Goal: Task Accomplishment & Management: Manage account settings

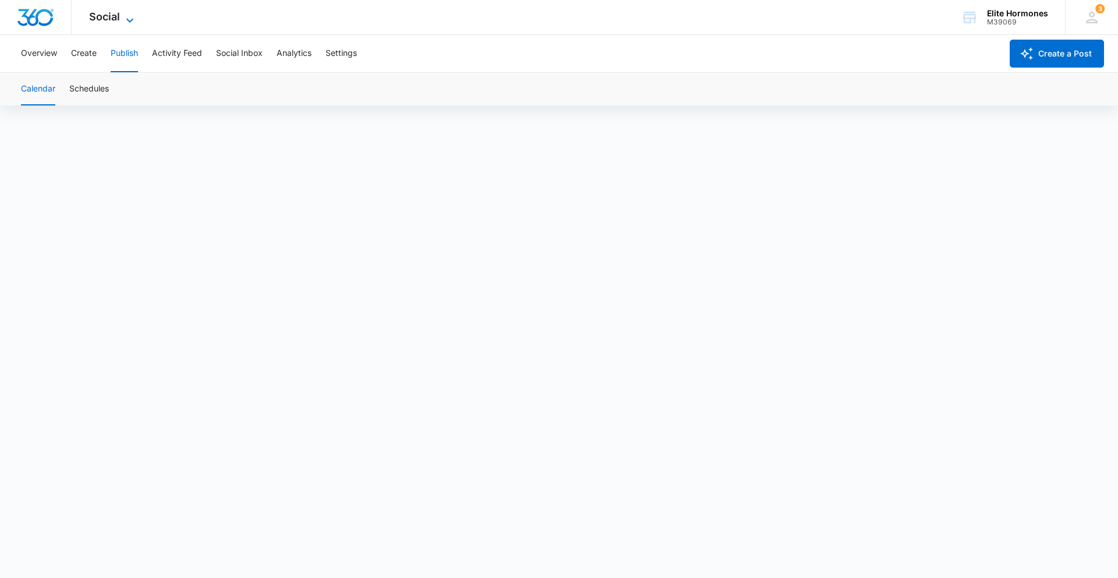
click at [129, 17] on icon at bounding box center [130, 20] width 14 height 14
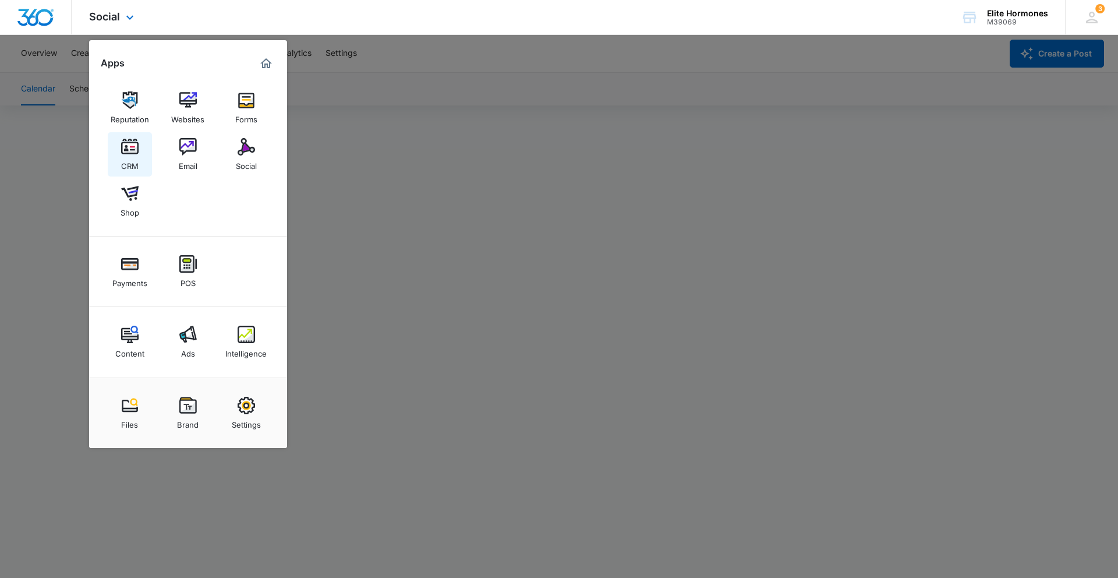
click at [136, 143] on img at bounding box center [129, 146] width 17 height 17
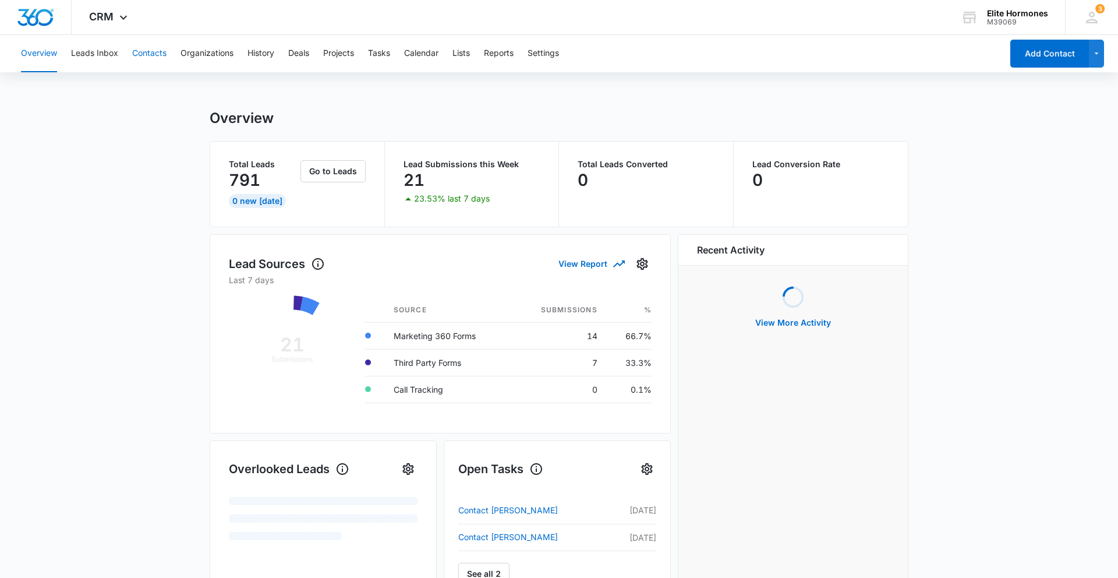
click at [158, 51] on button "Contacts" at bounding box center [149, 53] width 34 height 37
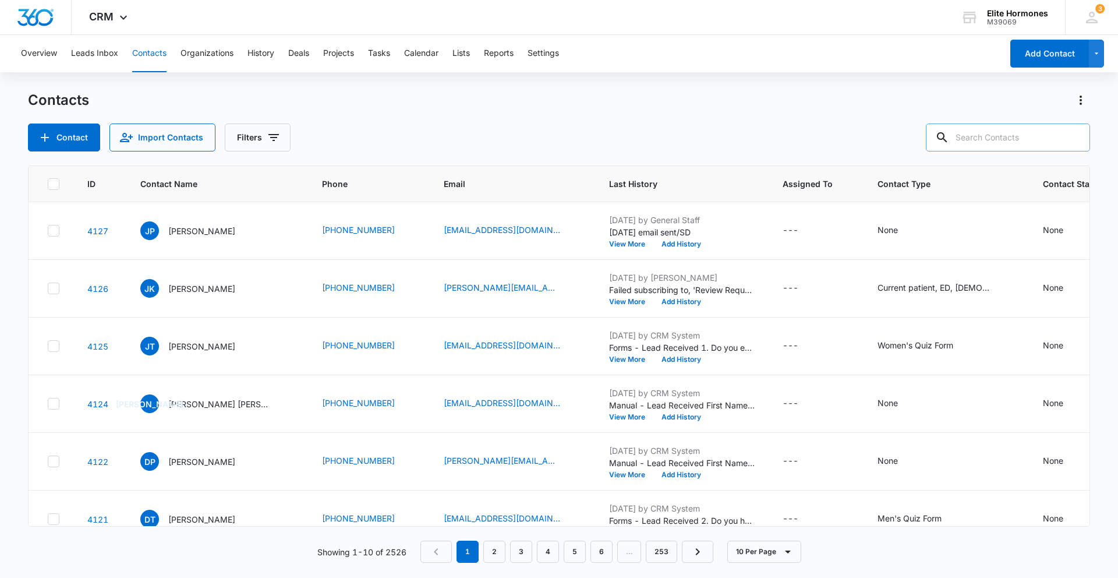
click at [1017, 139] on input "text" at bounding box center [1008, 137] width 164 height 28
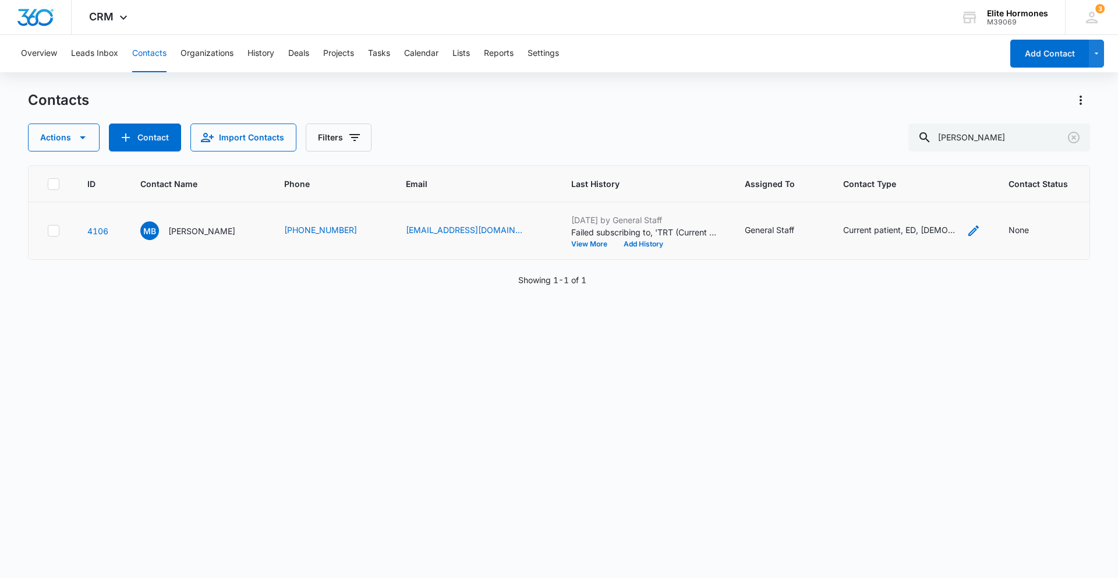
click at [969, 229] on icon "Contact Type - Current patient, ED, male, Men's Quiz Form, Review Request- Waus…" at bounding box center [974, 230] width 10 height 10
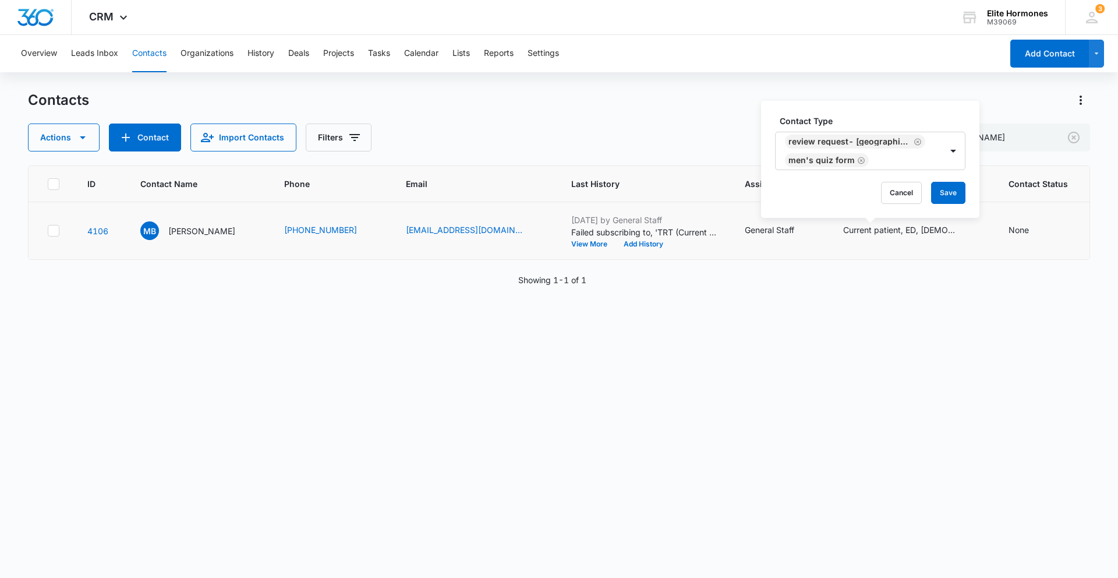
scroll to position [28, 0]
drag, startPoint x: 949, startPoint y: 195, endPoint x: 943, endPoint y: 203, distance: 10.0
click at [949, 195] on button "Save" at bounding box center [948, 193] width 34 height 22
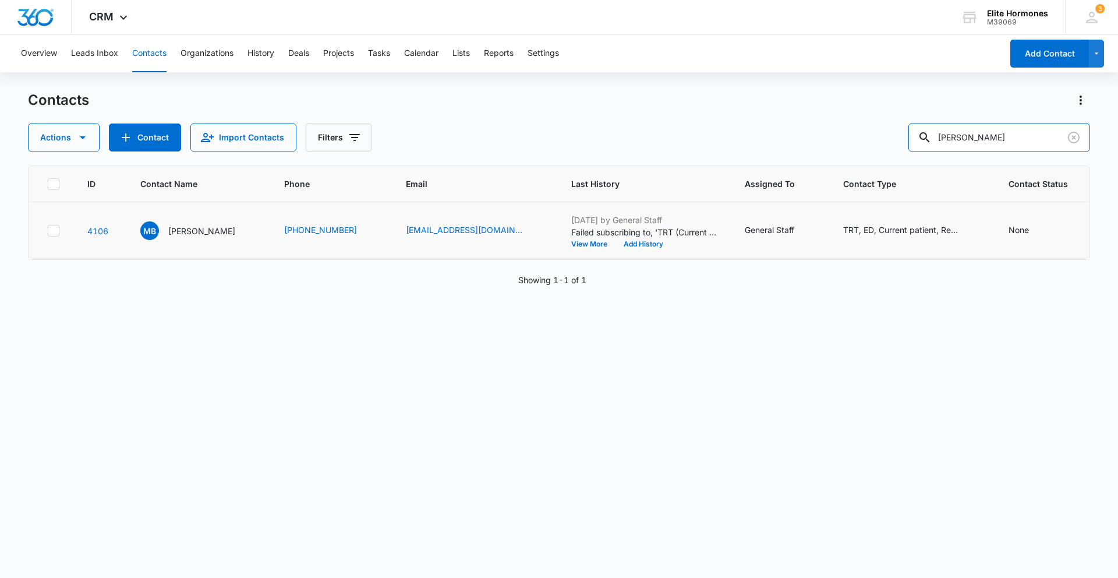
drag, startPoint x: 1014, startPoint y: 140, endPoint x: 923, endPoint y: 138, distance: 90.9
click at [923, 138] on div "Actions Contact Import Contacts Filters [PERSON_NAME]" at bounding box center [559, 137] width 1062 height 28
type input "[PERSON_NAME]"
